Goal: Task Accomplishment & Management: Manage account settings

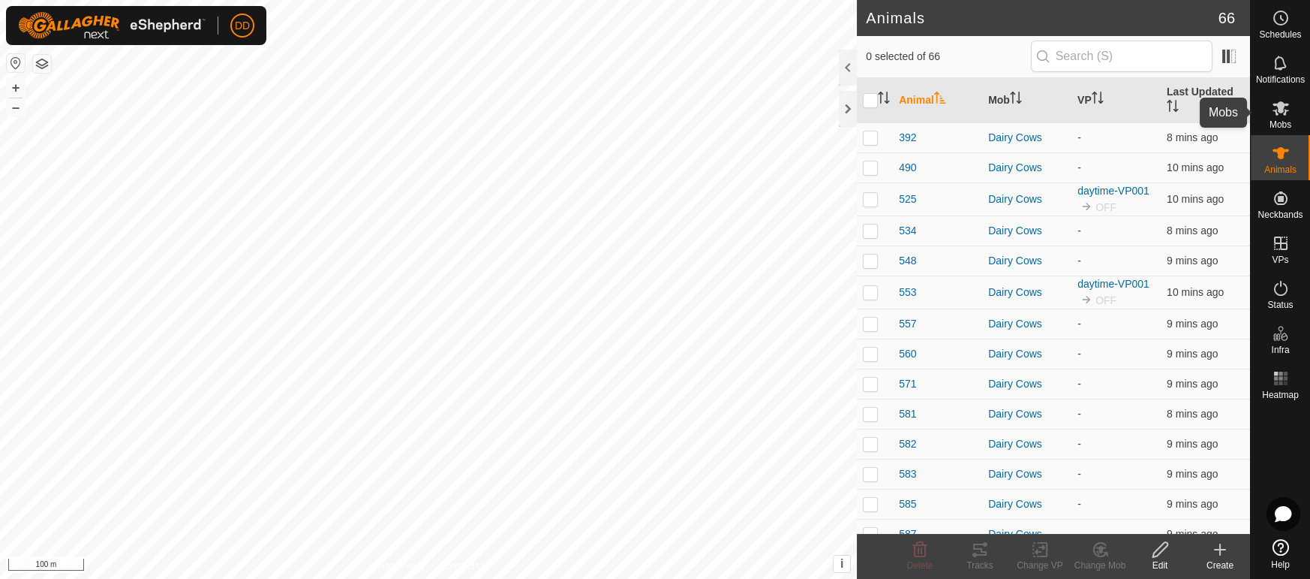
click at [1282, 114] on icon at bounding box center [1281, 108] width 18 height 18
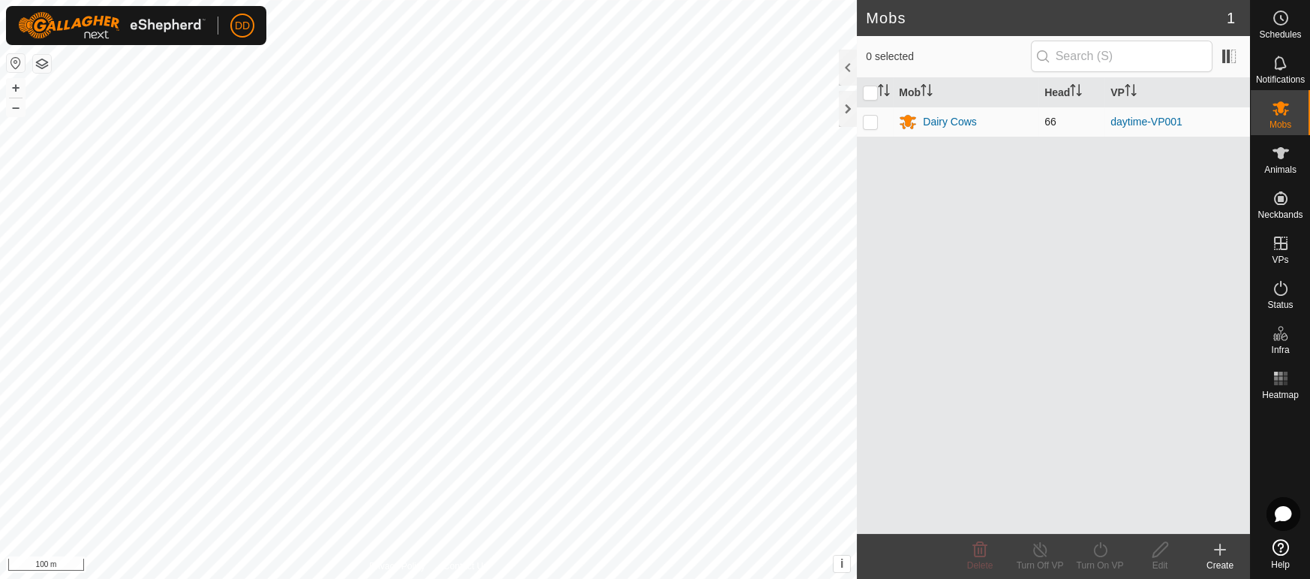
click at [872, 122] on p-checkbox at bounding box center [870, 122] width 15 height 12
checkbox input "true"
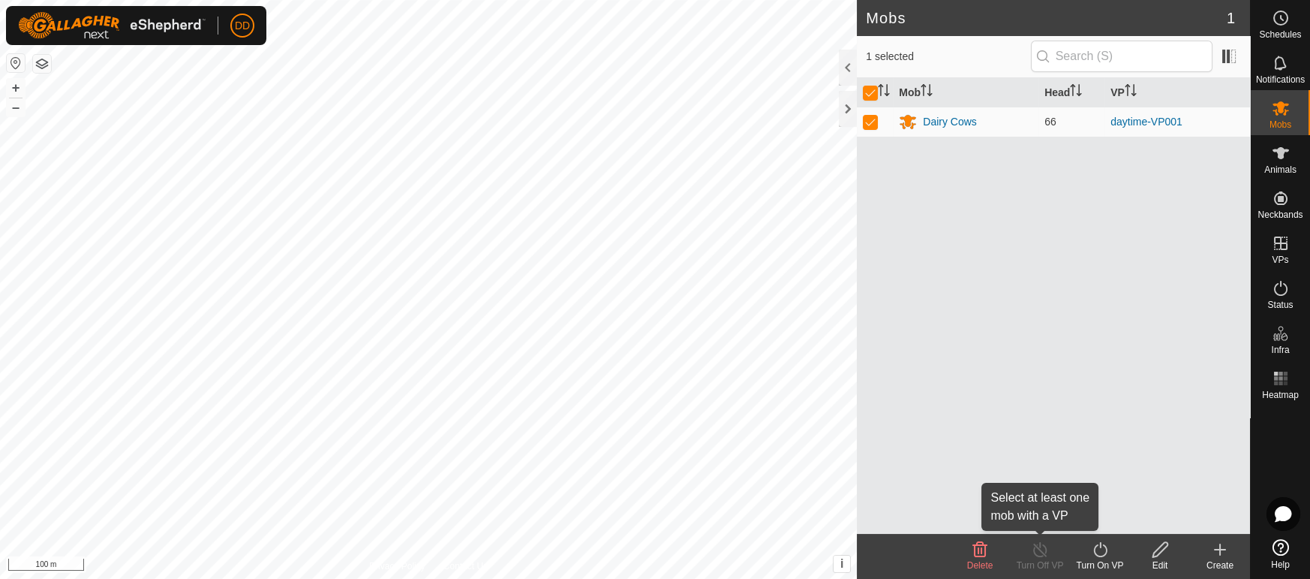
click at [1035, 557] on icon at bounding box center [1040, 549] width 19 height 18
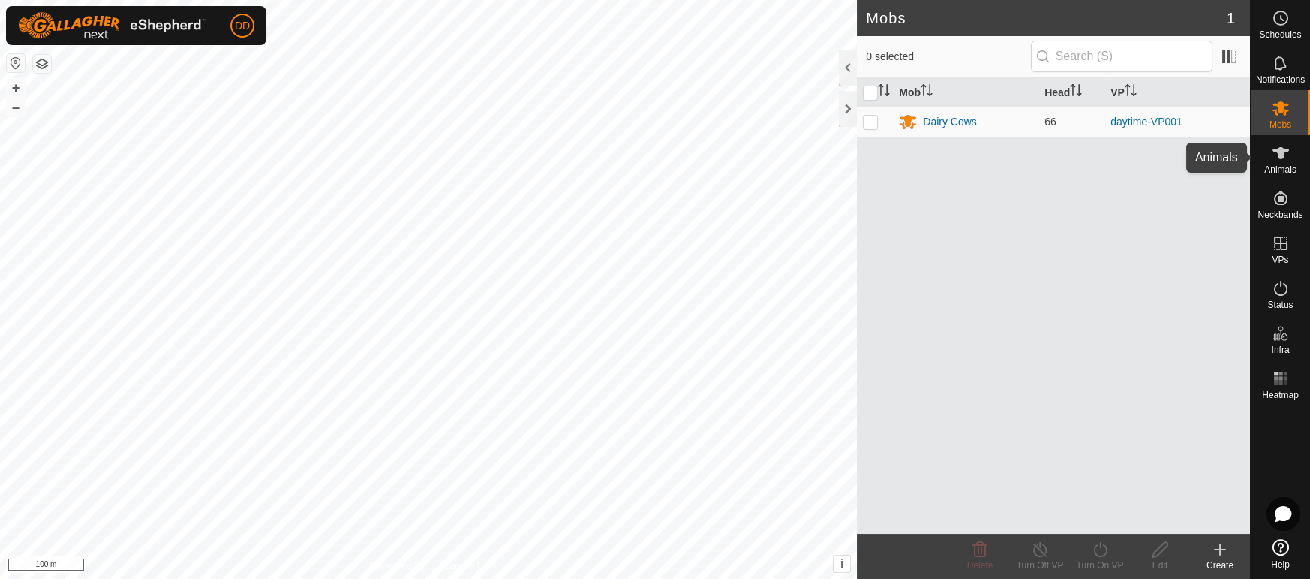
click at [1278, 161] on icon at bounding box center [1281, 153] width 18 height 18
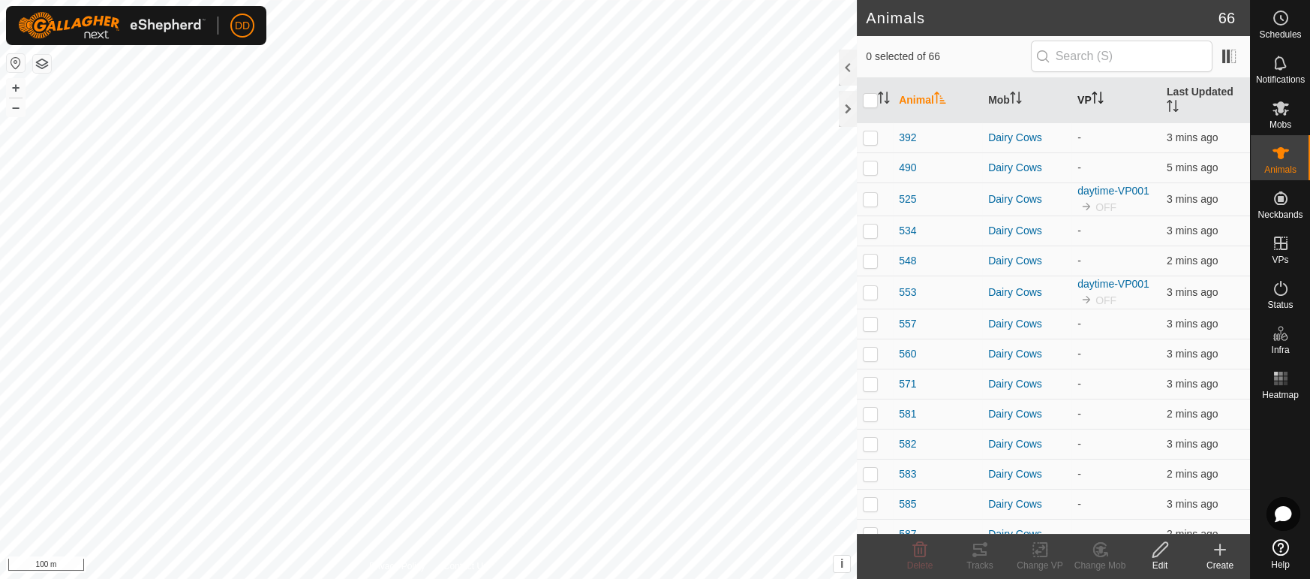
click at [1102, 92] on icon "Activate to sort" at bounding box center [1098, 98] width 12 height 12
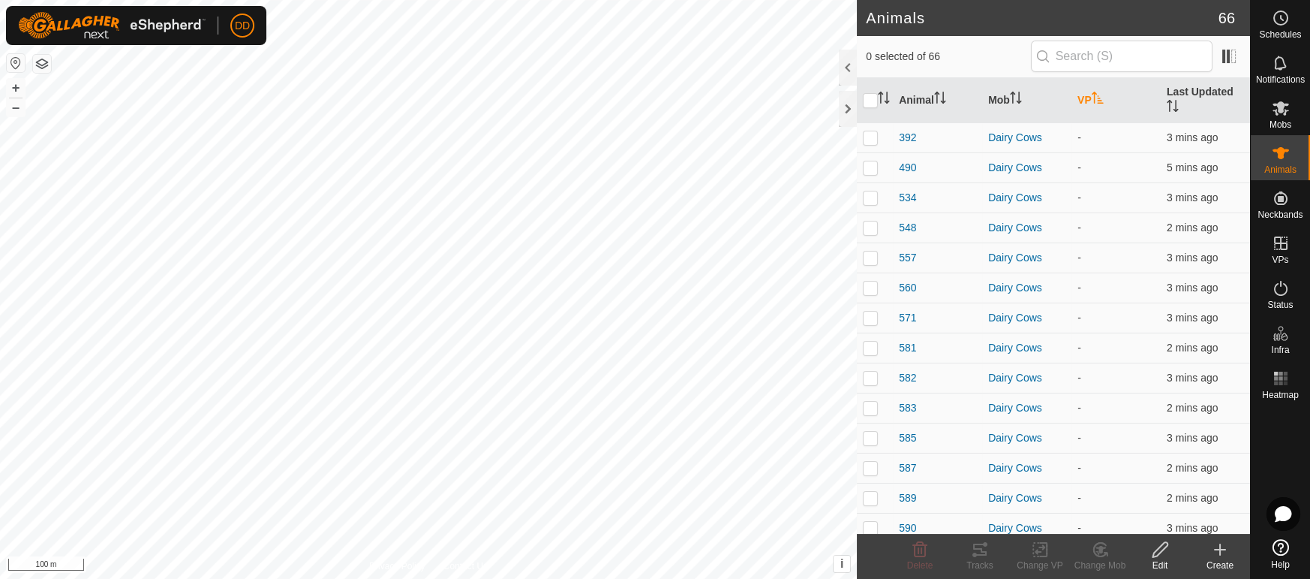
click at [1102, 92] on icon "Activate to sort" at bounding box center [1098, 98] width 12 height 12
